Goal: Task Accomplishment & Management: Manage account settings

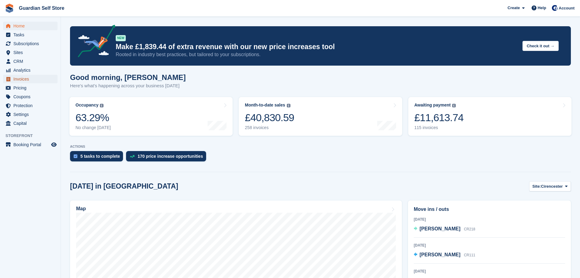
click at [31, 76] on span "Invoices" at bounding box center [31, 79] width 37 height 9
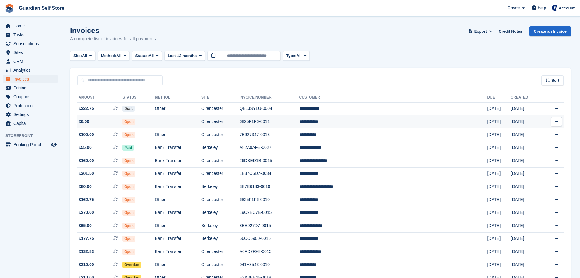
click at [155, 125] on td "Open" at bounding box center [138, 121] width 32 height 13
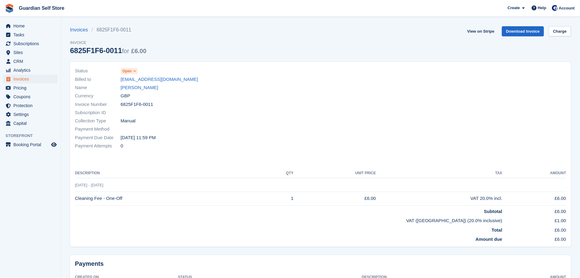
click at [130, 72] on span "Open" at bounding box center [126, 70] width 9 height 5
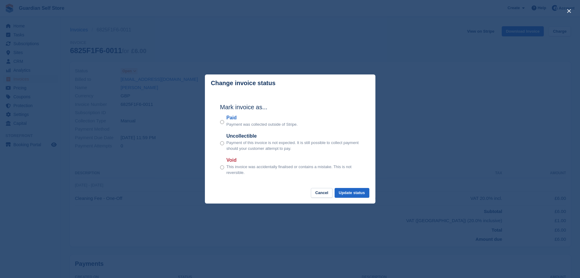
click at [230, 119] on label "Paid" at bounding box center [262, 117] width 71 height 7
click at [357, 194] on button "Update status" at bounding box center [352, 193] width 35 height 10
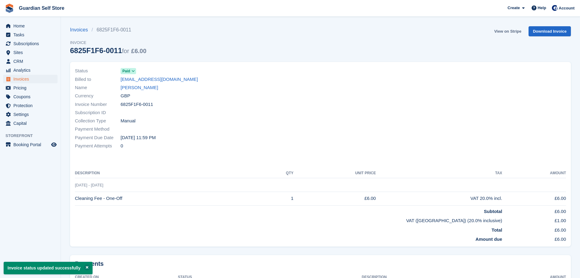
click at [503, 32] on link "View on Stripe" at bounding box center [508, 31] width 32 height 10
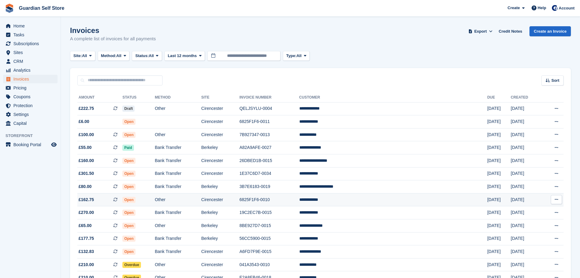
click at [180, 195] on td "Other" at bounding box center [178, 199] width 47 height 13
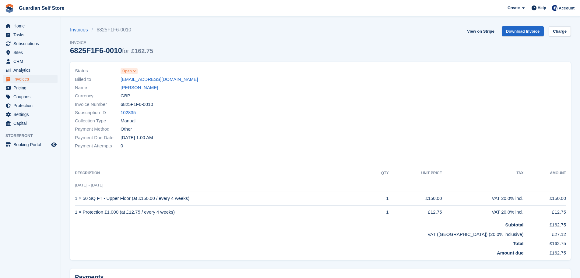
click at [130, 72] on span "Open" at bounding box center [126, 70] width 9 height 5
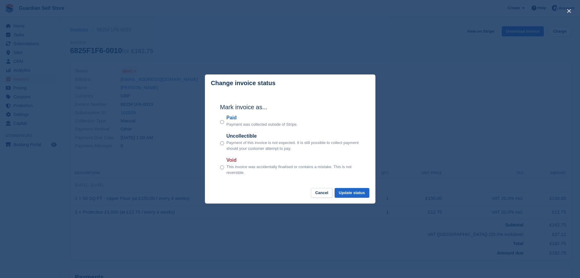
click at [231, 120] on label "Paid" at bounding box center [262, 117] width 71 height 7
click at [346, 196] on button "Update status" at bounding box center [352, 193] width 35 height 10
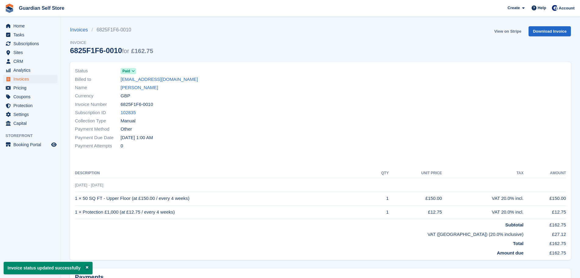
click at [501, 34] on link "View on Stripe" at bounding box center [508, 31] width 32 height 10
click at [30, 23] on span "Home" at bounding box center [31, 26] width 37 height 9
